Goal: Obtain resource: Obtain resource

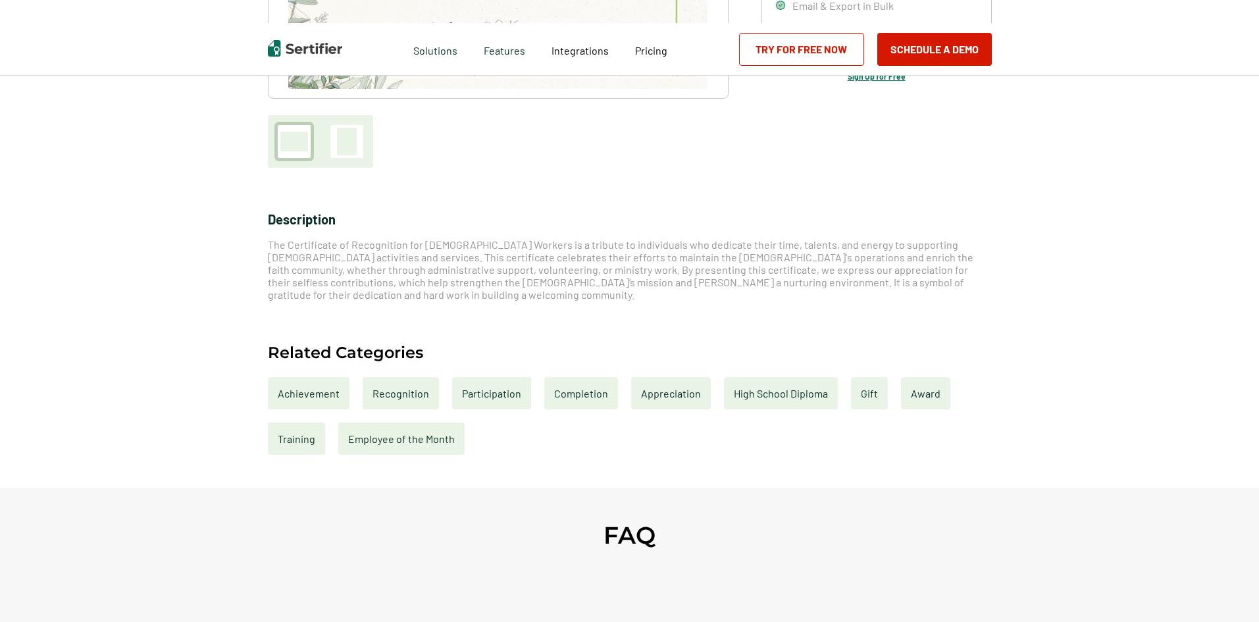
scroll to position [461, 0]
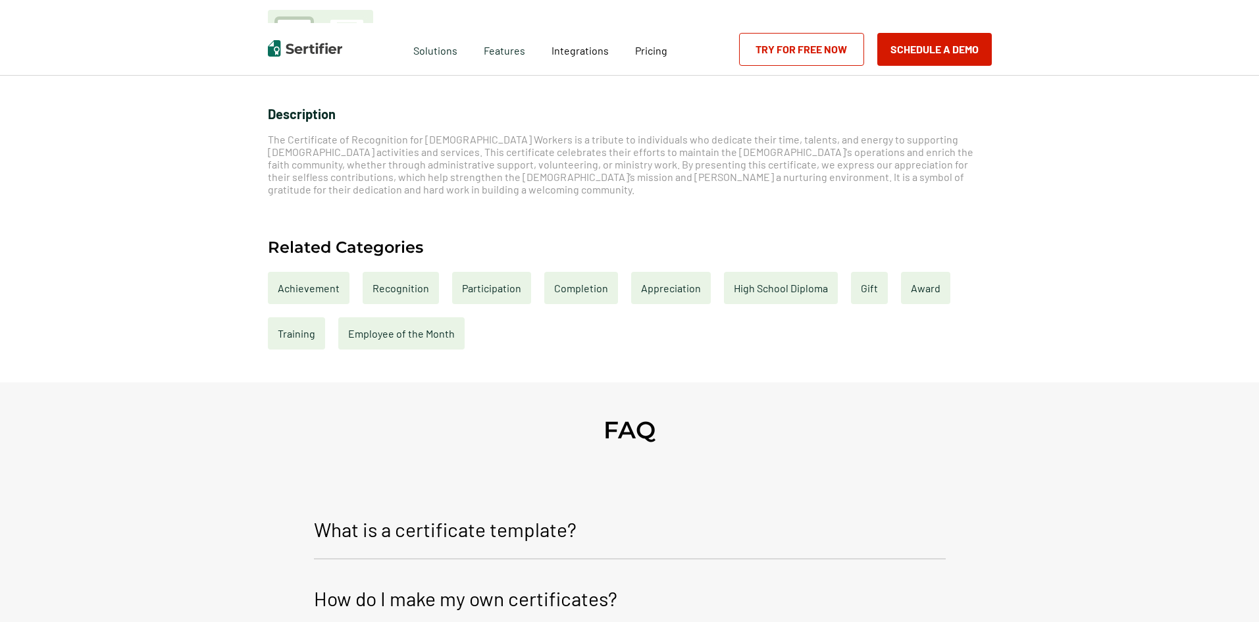
click at [659, 278] on div "Appreciation" at bounding box center [671, 288] width 80 height 32
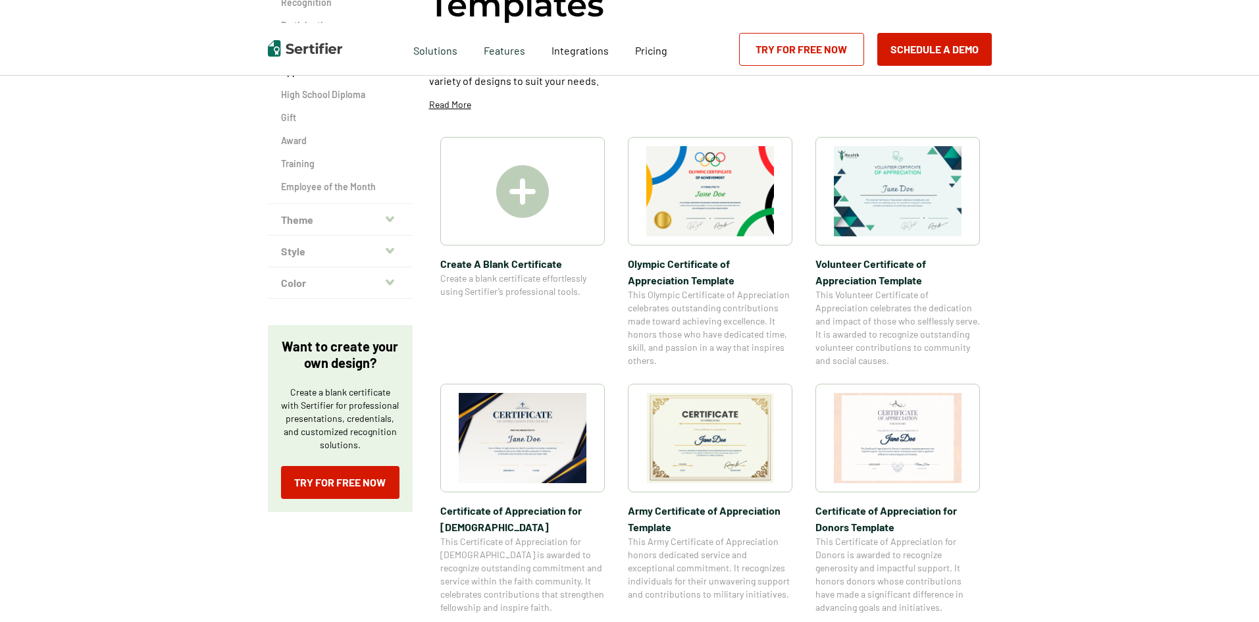
scroll to position [461, 0]
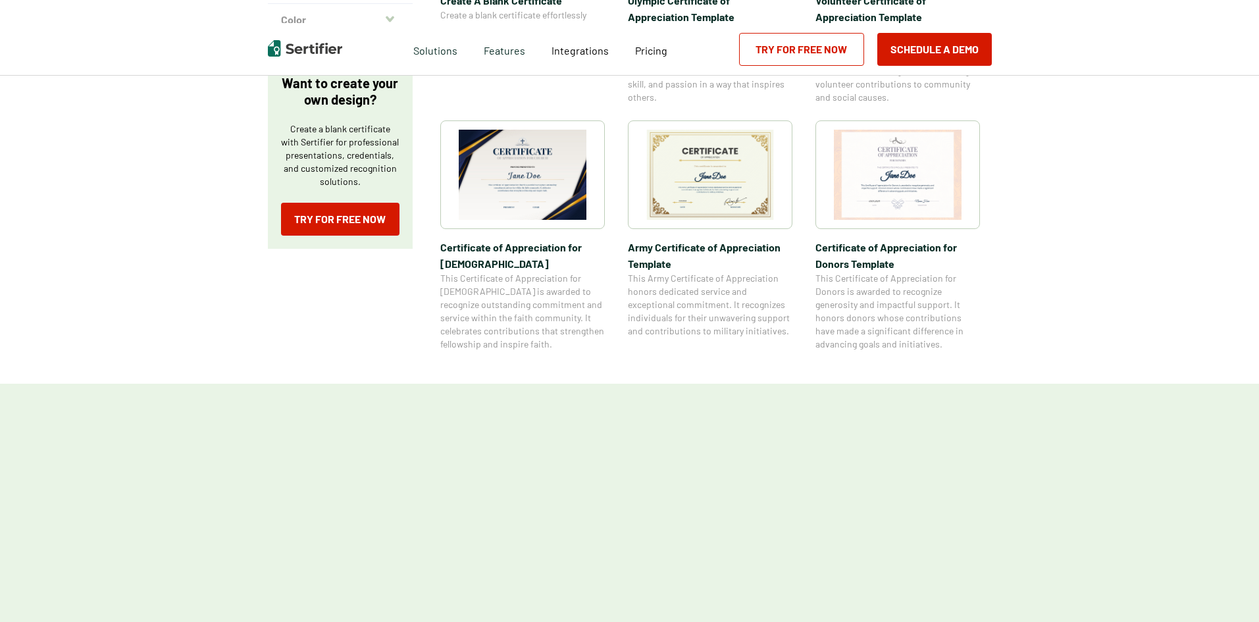
click at [540, 207] on img at bounding box center [523, 175] width 128 height 90
